Goal: Task Accomplishment & Management: Complete application form

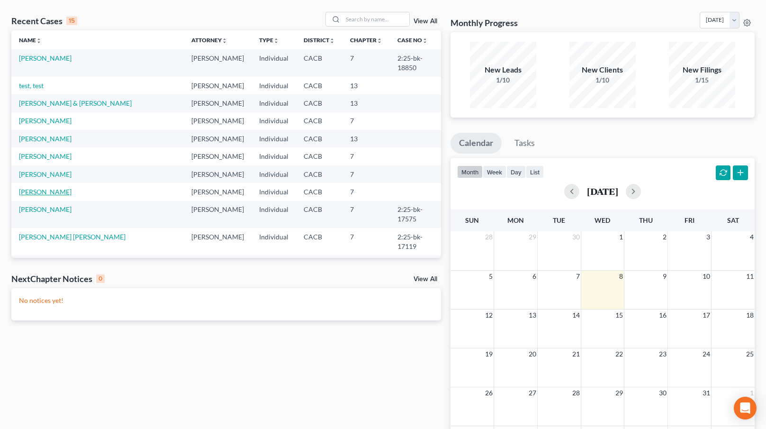
scroll to position [35, 0]
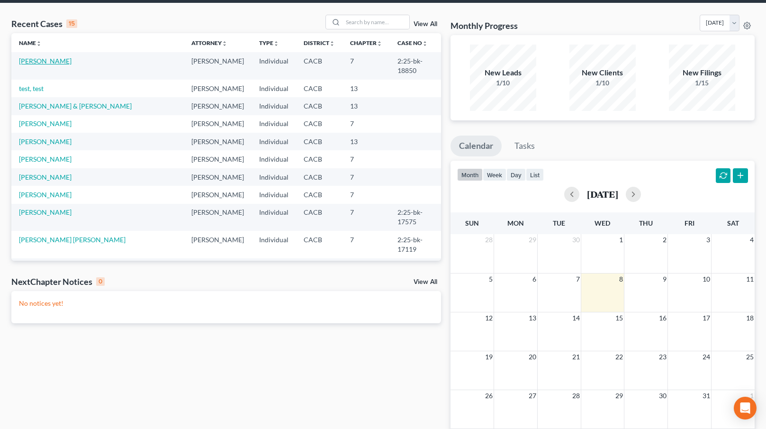
click at [45, 61] on link "[PERSON_NAME]" at bounding box center [45, 61] width 53 height 8
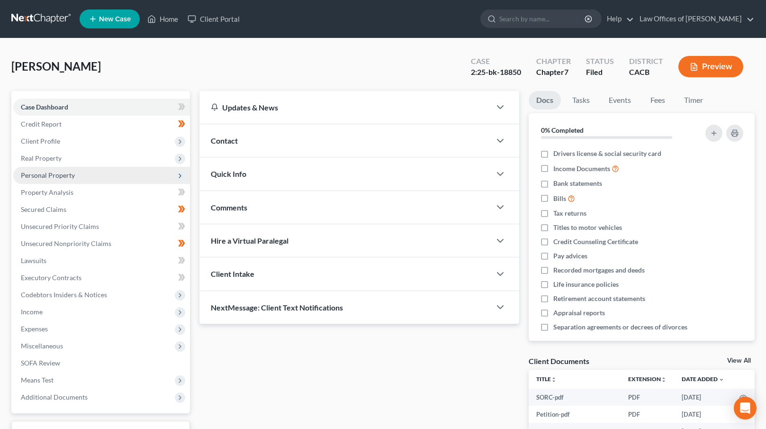
click at [69, 177] on span "Personal Property" at bounding box center [48, 175] width 54 height 8
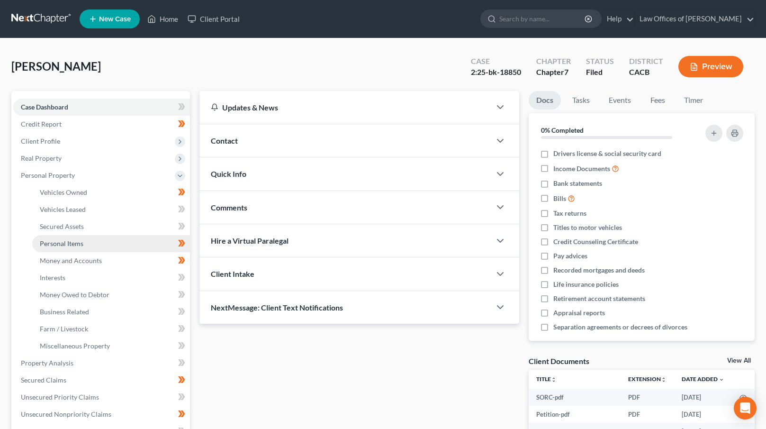
click at [97, 244] on link "Personal Items" at bounding box center [111, 243] width 158 height 17
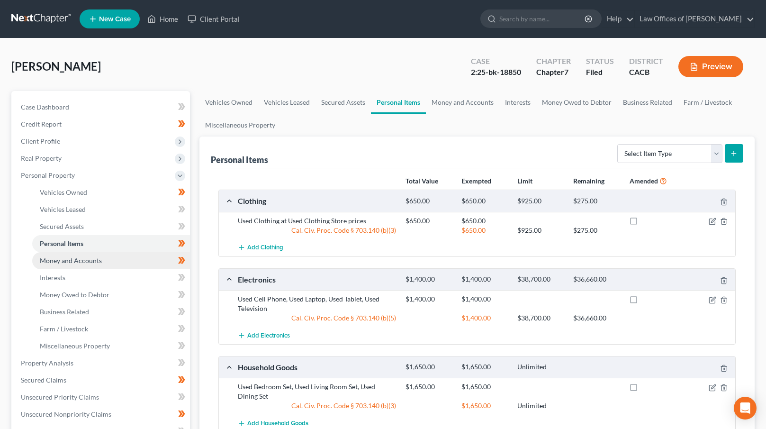
click at [92, 254] on link "Money and Accounts" at bounding box center [111, 260] width 158 height 17
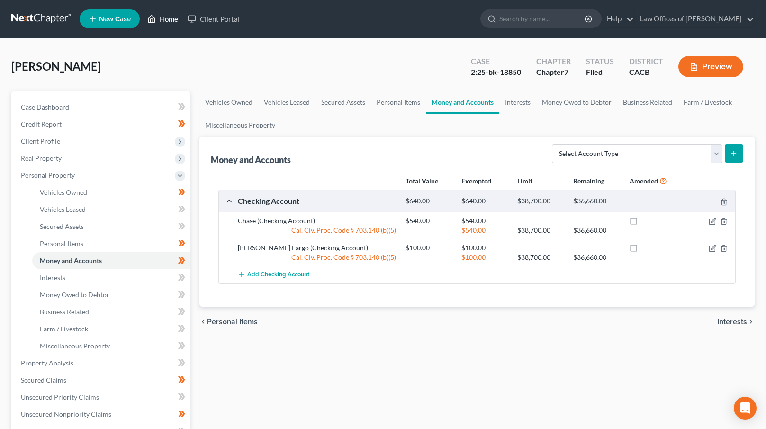
click at [164, 18] on link "Home" at bounding box center [163, 18] width 40 height 17
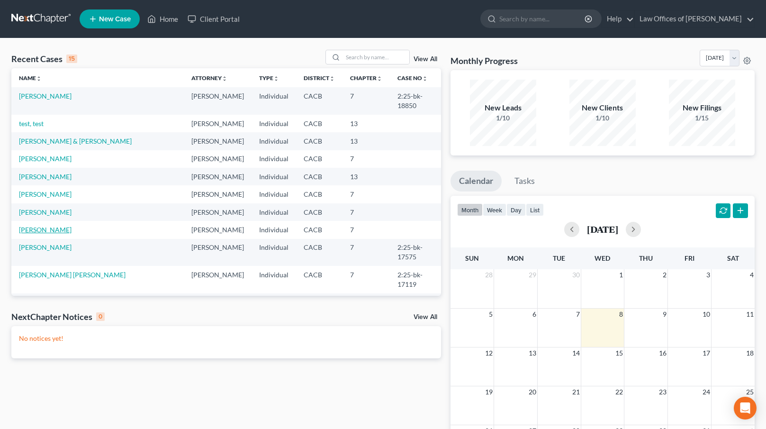
click at [56, 226] on link "[PERSON_NAME]" at bounding box center [45, 230] width 53 height 8
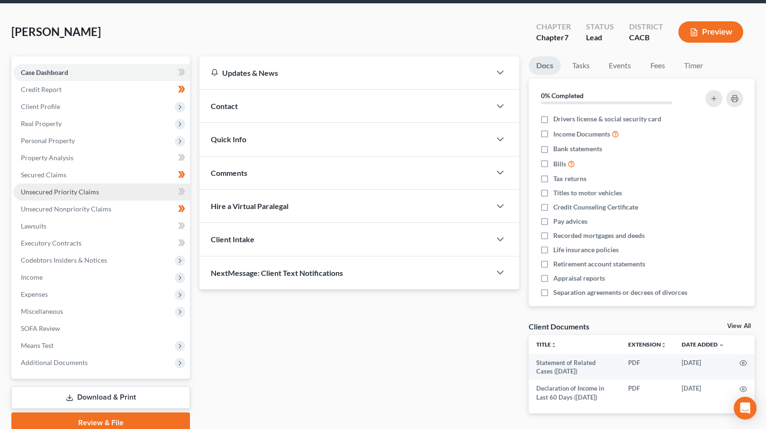
scroll to position [74, 0]
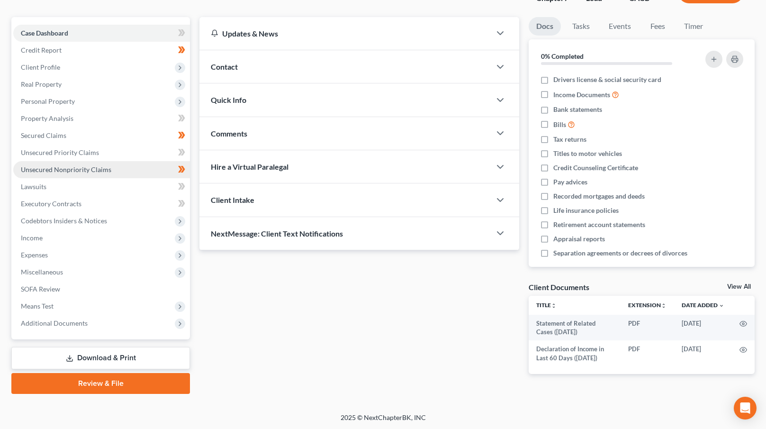
click at [87, 167] on span "Unsecured Nonpriority Claims" at bounding box center [66, 169] width 91 height 8
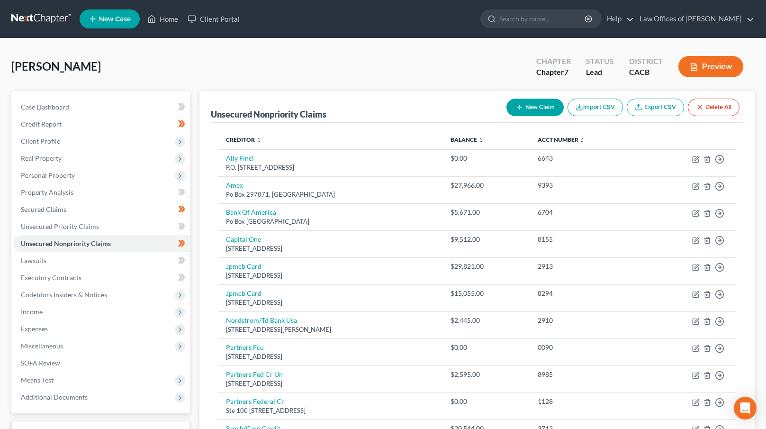
click at [549, 107] on button "New Claim" at bounding box center [535, 108] width 57 height 18
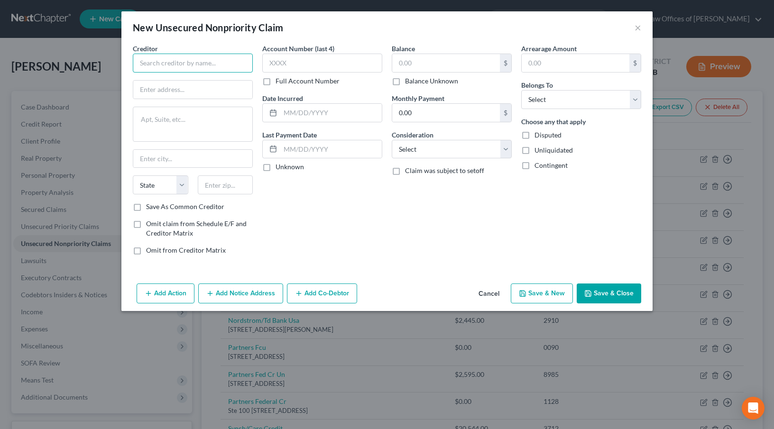
click at [150, 63] on input "text" at bounding box center [193, 63] width 120 height 19
type input "DMV Renewal"
type input "PO BOX"
click at [234, 182] on input "text" at bounding box center [225, 184] width 55 height 19
type input "94232"
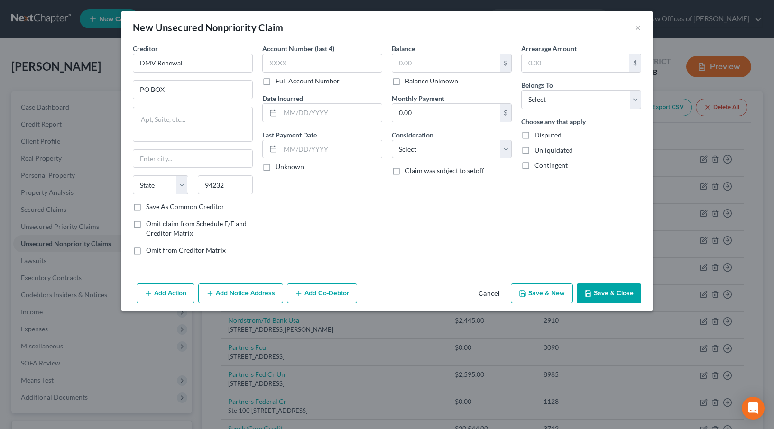
click at [299, 190] on div "Account Number (last 4) Full Account Number Date Incurred Last Payment Date Unk…" at bounding box center [321, 153] width 129 height 219
type input "[GEOGRAPHIC_DATA]"
select select "4"
click at [181, 90] on input "PO BOX" at bounding box center [192, 90] width 119 height 18
paste input "932325"
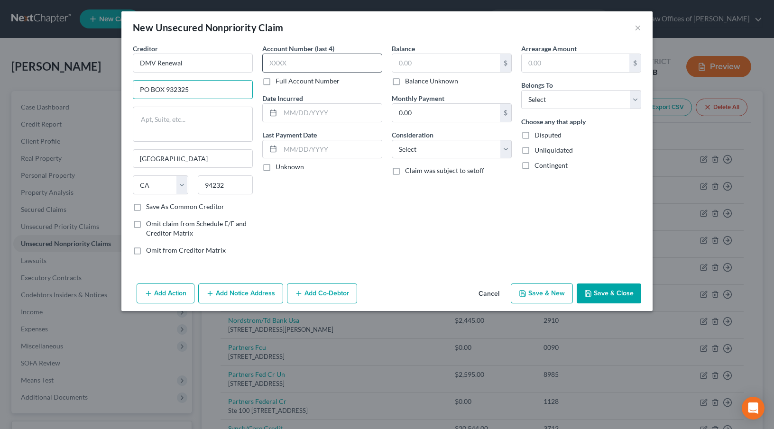
type input "PO BOX 932325"
click at [282, 61] on input "text" at bounding box center [322, 63] width 120 height 19
type input "9192"
click at [421, 70] on input "text" at bounding box center [446, 63] width 108 height 18
type input "724"
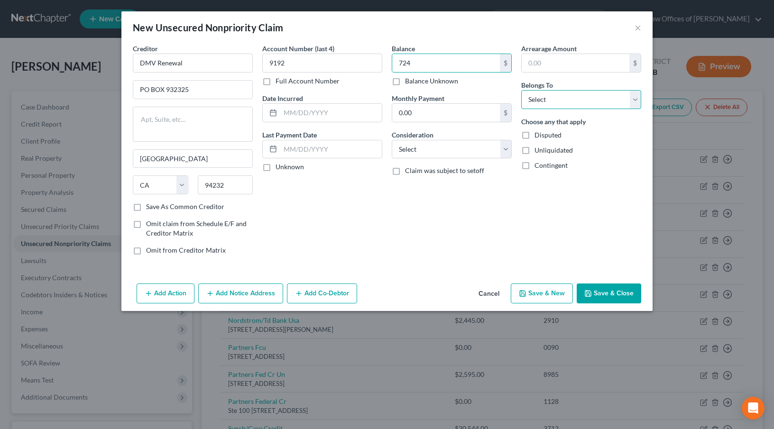
click at [560, 100] on select "Select Debtor 1 Only Debtor 2 Only Debtor 1 And Debtor 2 Only At Least One Of T…" at bounding box center [581, 99] width 120 height 19
select select "0"
click at [521, 90] on select "Select Debtor 1 Only Debtor 2 Only Debtor 1 And Debtor 2 Only At Least One Of T…" at bounding box center [581, 99] width 120 height 19
click at [460, 156] on select "Select Cable / Satellite Services Collection Agency Credit Card Debt Debt Couns…" at bounding box center [452, 149] width 120 height 19
select select "14"
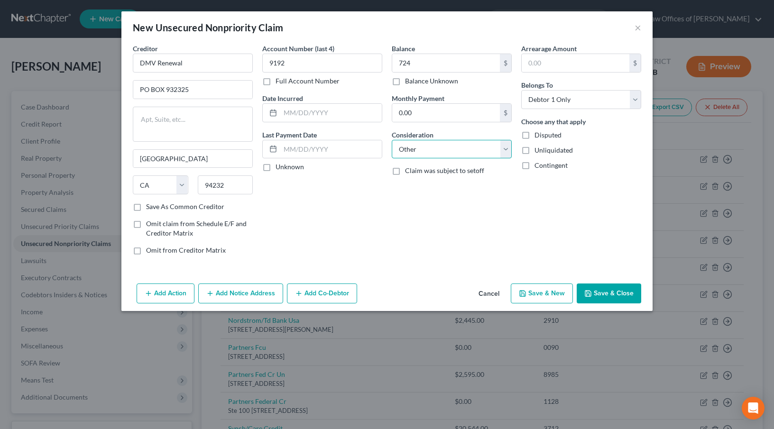
click at [392, 140] on select "Select Cable / Satellite Services Collection Agency Credit Card Debt Debt Couns…" at bounding box center [452, 149] width 120 height 19
click at [620, 291] on button "Save & Close" at bounding box center [608, 293] width 64 height 20
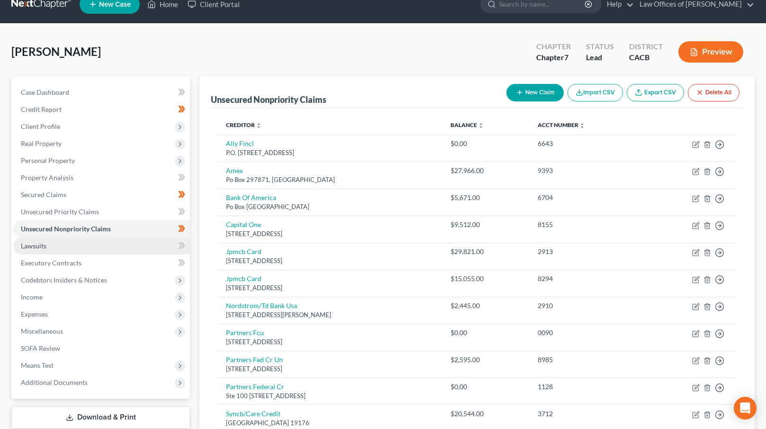
scroll to position [146, 0]
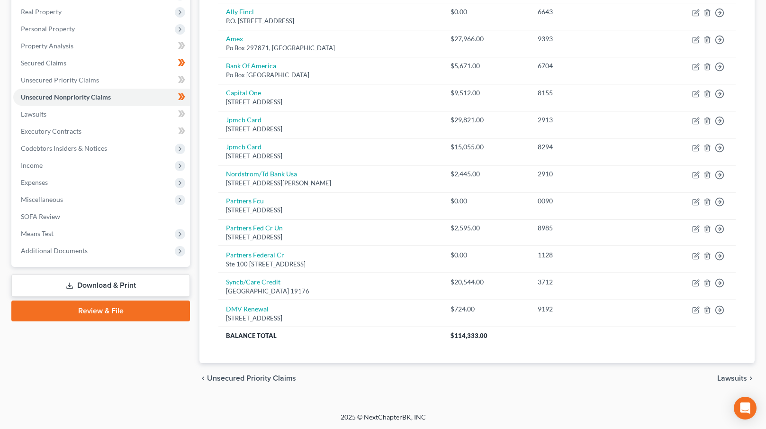
click at [101, 286] on link "Download & Print" at bounding box center [100, 285] width 179 height 22
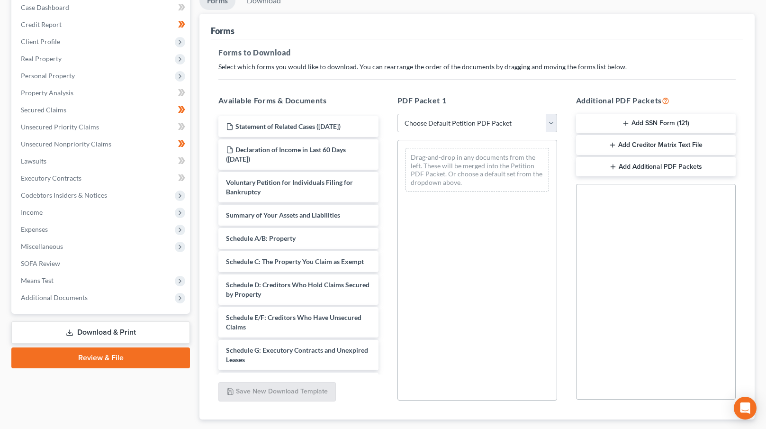
scroll to position [120, 0]
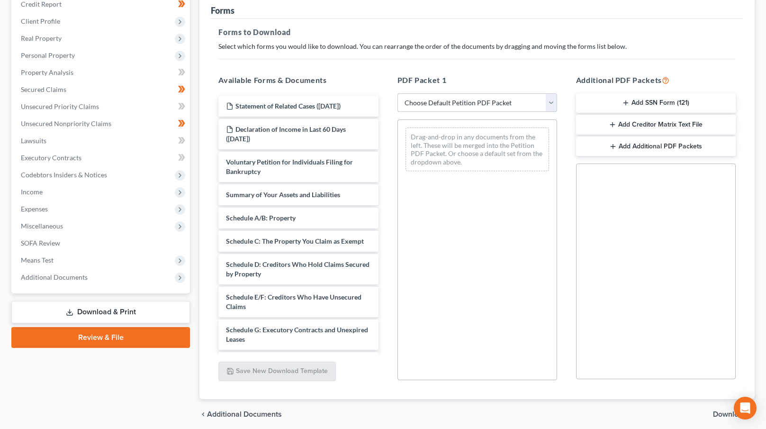
click at [523, 104] on select "Choose Default Petition PDF Packet Complete Bankruptcy Petition (all forms and …" at bounding box center [478, 102] width 160 height 19
select select "0"
click at [398, 93] on select "Choose Default Petition PDF Packet Complete Bankruptcy Petition (all forms and …" at bounding box center [478, 102] width 160 height 19
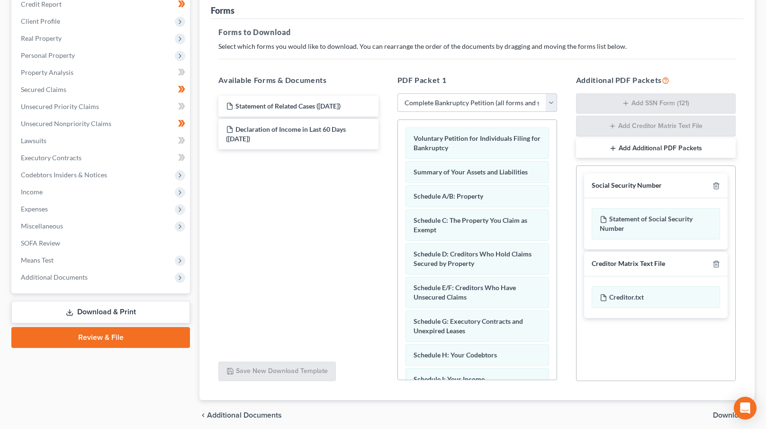
click at [670, 146] on button "Add Additional PDF Packets" at bounding box center [656, 148] width 160 height 20
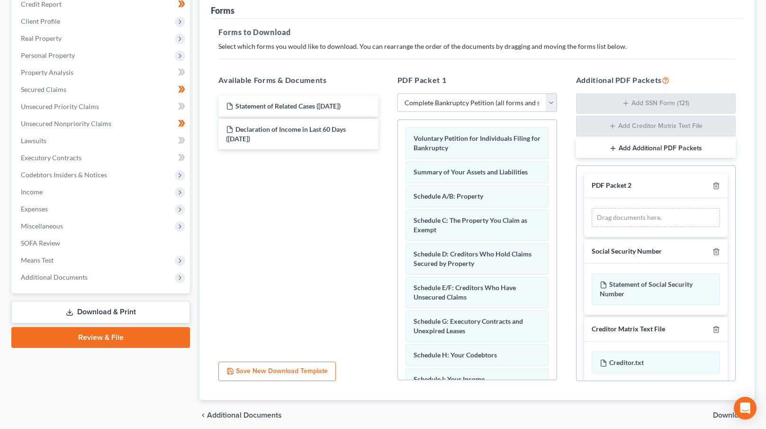
click at [670, 146] on button "Add Additional PDF Packets" at bounding box center [656, 148] width 160 height 20
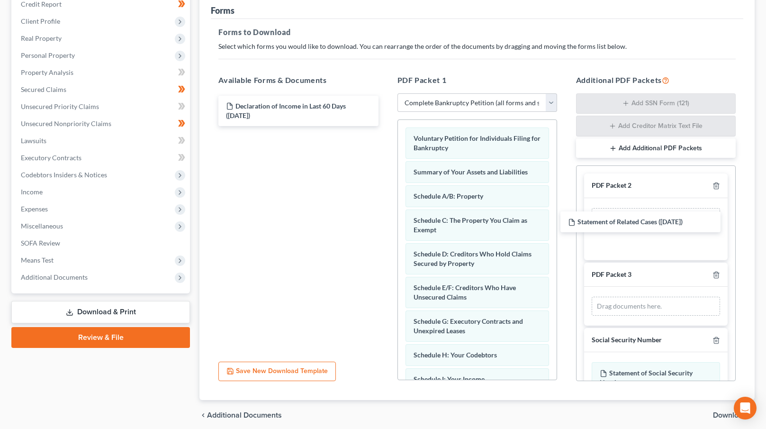
drag, startPoint x: 269, startPoint y: 106, endPoint x: 615, endPoint y: 213, distance: 362.2
click at [386, 126] on div "Statement of Related Cases ([DATE]) Statement of Related Cases ([DATE]) Declara…" at bounding box center [298, 111] width 175 height 30
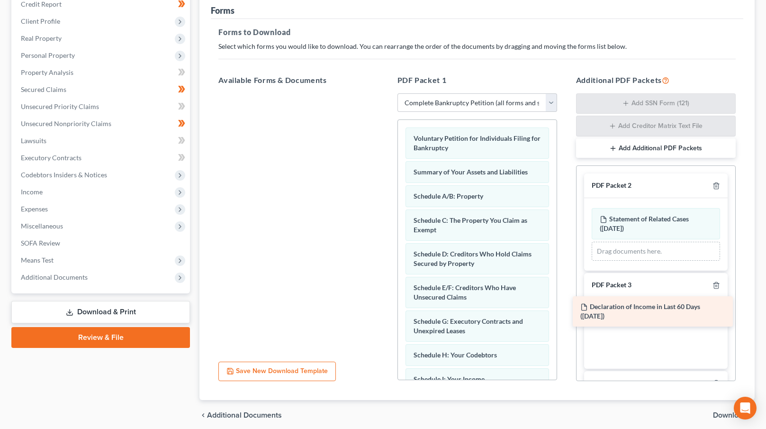
drag, startPoint x: 270, startPoint y: 108, endPoint x: 624, endPoint y: 309, distance: 407.8
click at [386, 93] on div "Declaration of Income in Last 60 Days ([DATE]) Declaration of Income in Last 60…" at bounding box center [298, 93] width 175 height 0
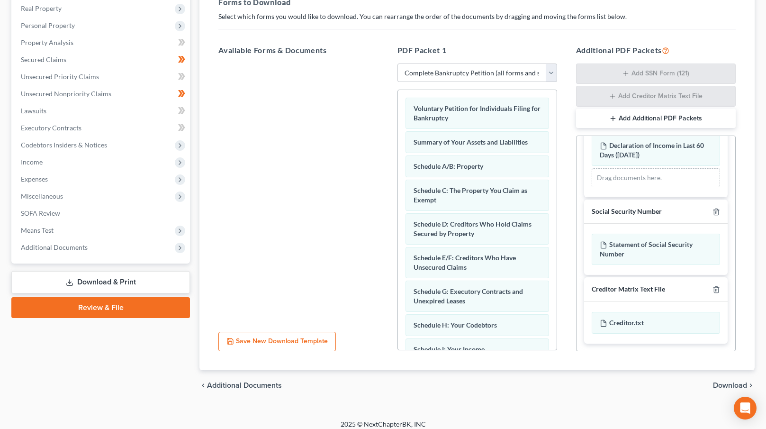
scroll to position [157, 0]
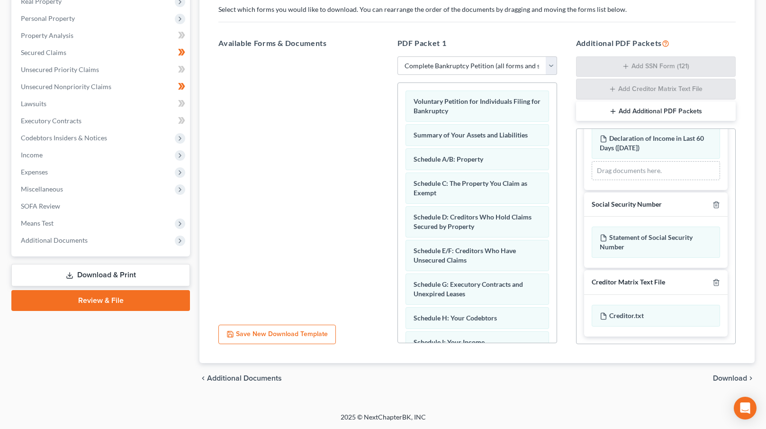
click at [732, 380] on span "Download" at bounding box center [730, 378] width 34 height 8
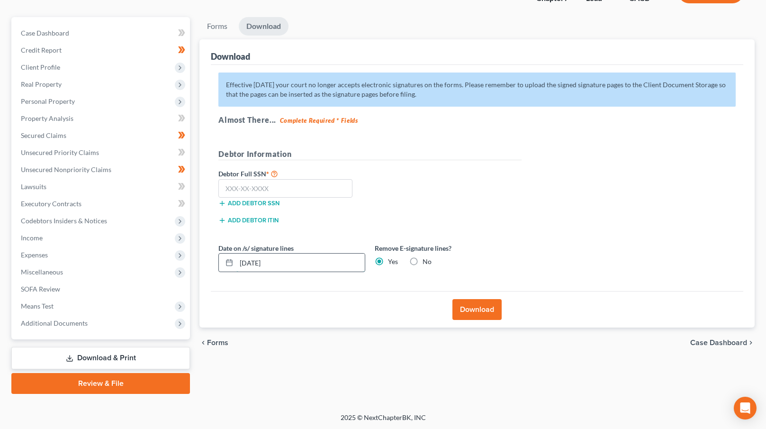
click at [280, 265] on input "[DATE]" at bounding box center [301, 263] width 128 height 18
click at [256, 262] on input "[DATE]" at bounding box center [301, 263] width 128 height 18
type input "[DATE]"
click at [241, 181] on input "text" at bounding box center [286, 188] width 134 height 19
click at [269, 186] on input "547" at bounding box center [286, 188] width 134 height 19
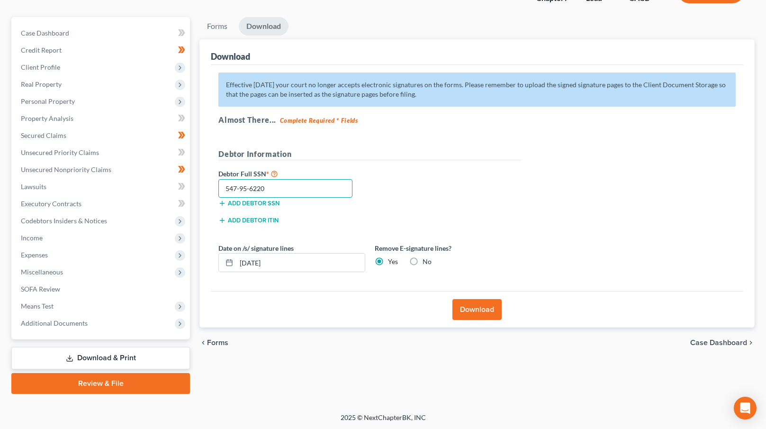
type input "547-95-6220"
click at [473, 303] on button "Download" at bounding box center [477, 309] width 49 height 21
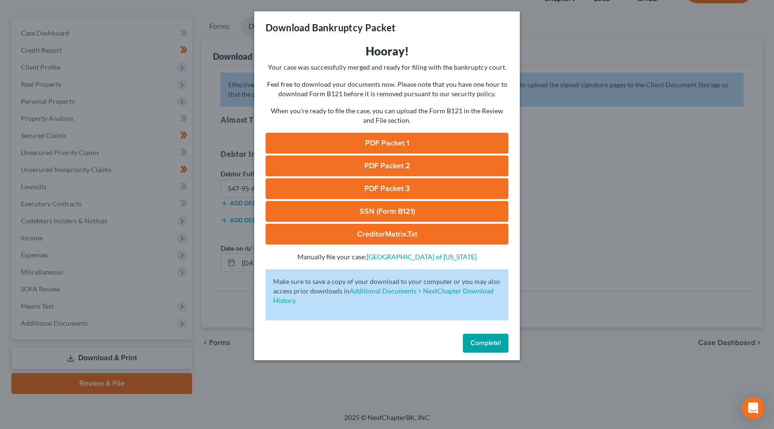
click at [366, 149] on link "PDF Packet 1" at bounding box center [386, 143] width 243 height 21
click at [392, 233] on link "CreditorMatrix.txt" at bounding box center [386, 234] width 243 height 21
click at [489, 339] on span "Complete!" at bounding box center [485, 343] width 30 height 8
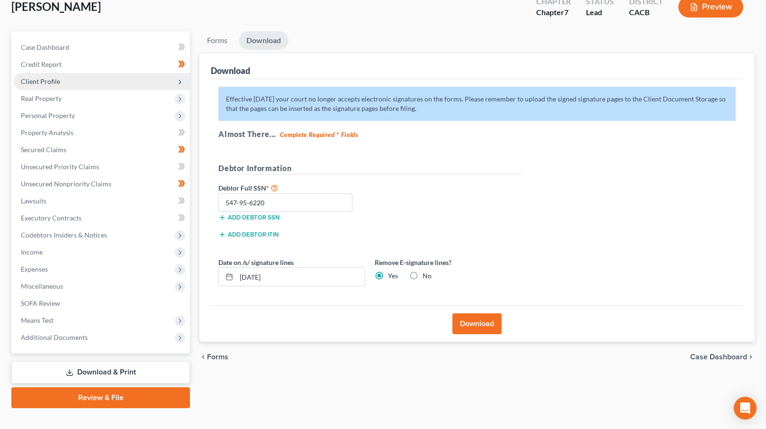
scroll to position [0, 0]
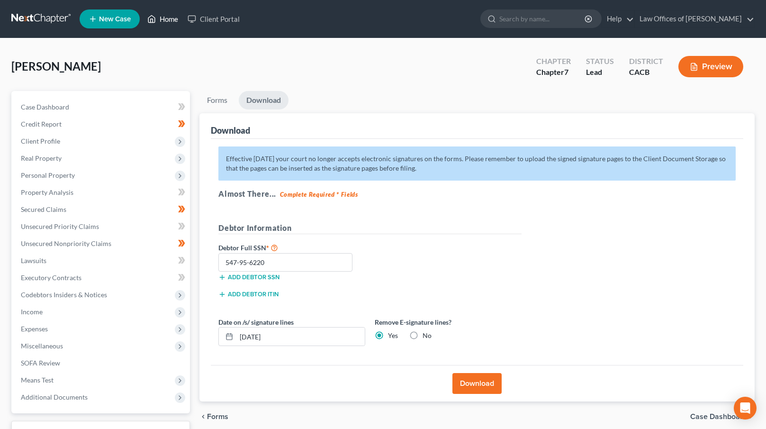
click at [169, 21] on link "Home" at bounding box center [163, 18] width 40 height 17
